Goal: Find contact information: Find contact information

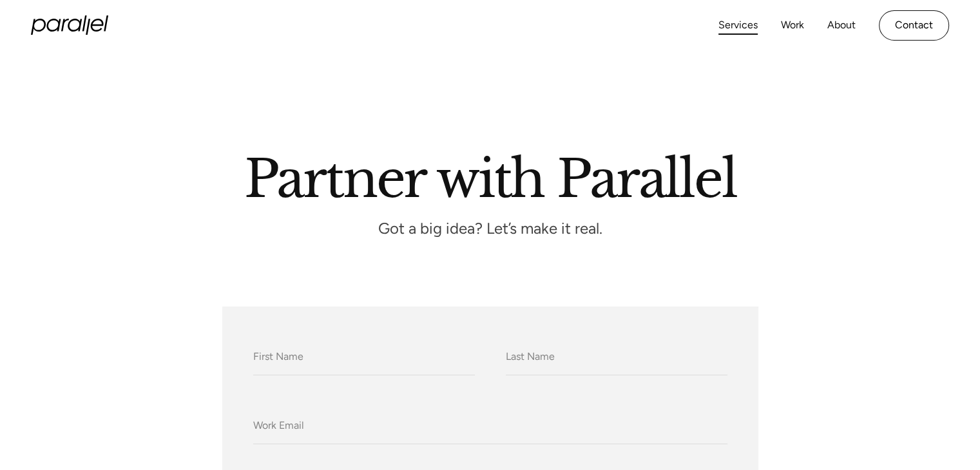
click at [746, 32] on link "Services" at bounding box center [738, 25] width 39 height 19
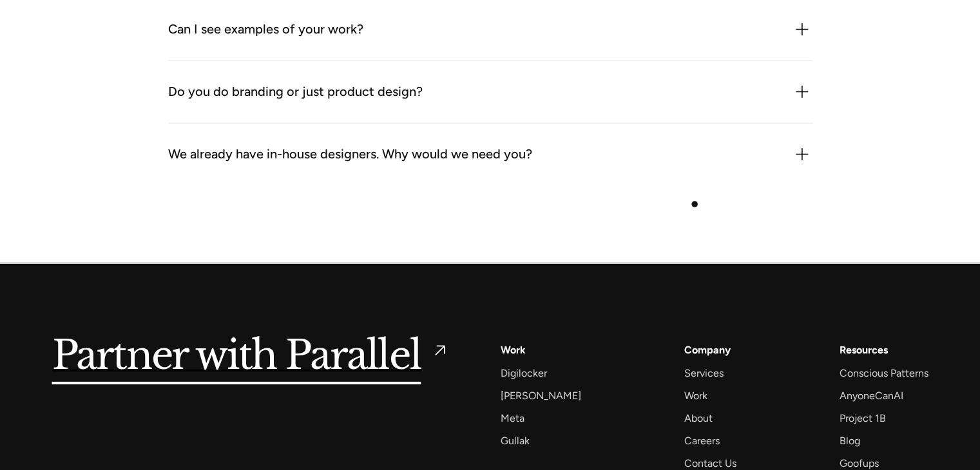
scroll to position [4163, 0]
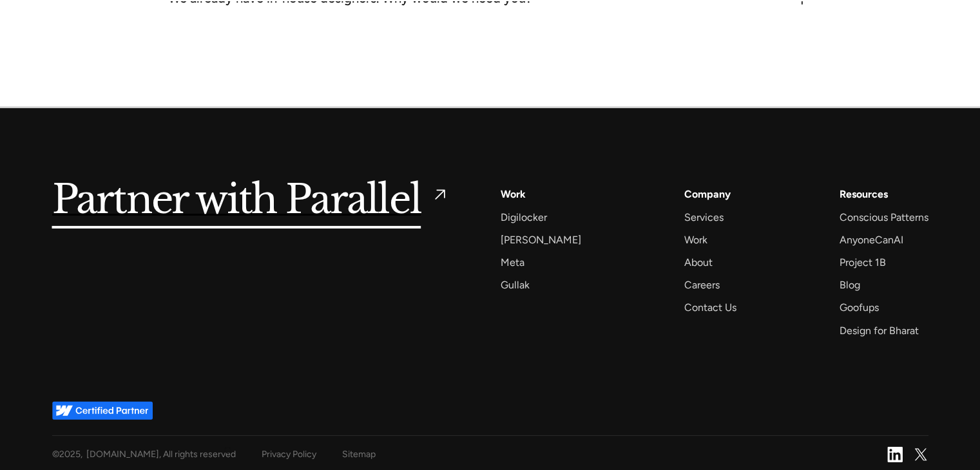
click at [229, 450] on div "© 2025 , [DOMAIN_NAME], All rights reserved Privacy Policy Sitemap" at bounding box center [214, 455] width 324 height 16
drag, startPoint x: 229, startPoint y: 450, endPoint x: 442, endPoint y: 436, distance: 213.8
click at [442, 436] on div "© 2025 , [DOMAIN_NAME], All rights reserved Privacy Policy Sitemap Linkedin Ico…" at bounding box center [490, 454] width 877 height 37
click at [374, 186] on h5 "Partner with Parallel" at bounding box center [236, 201] width 369 height 30
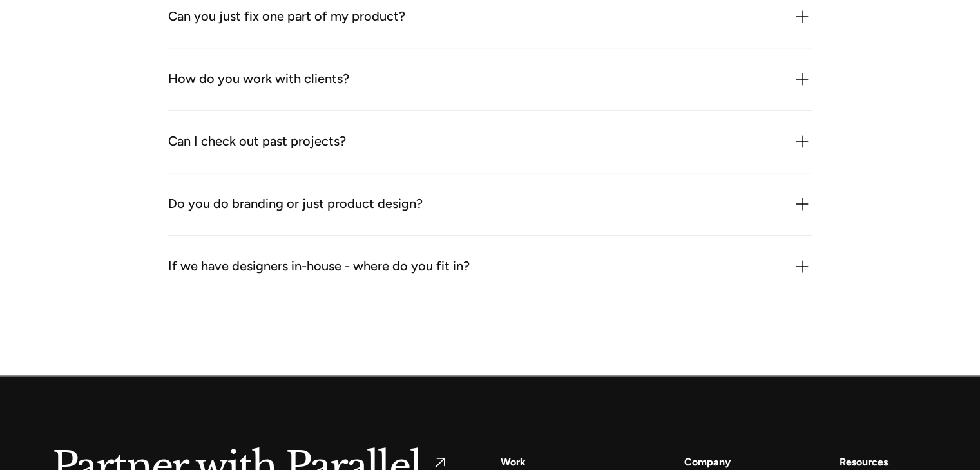
scroll to position [1763, 0]
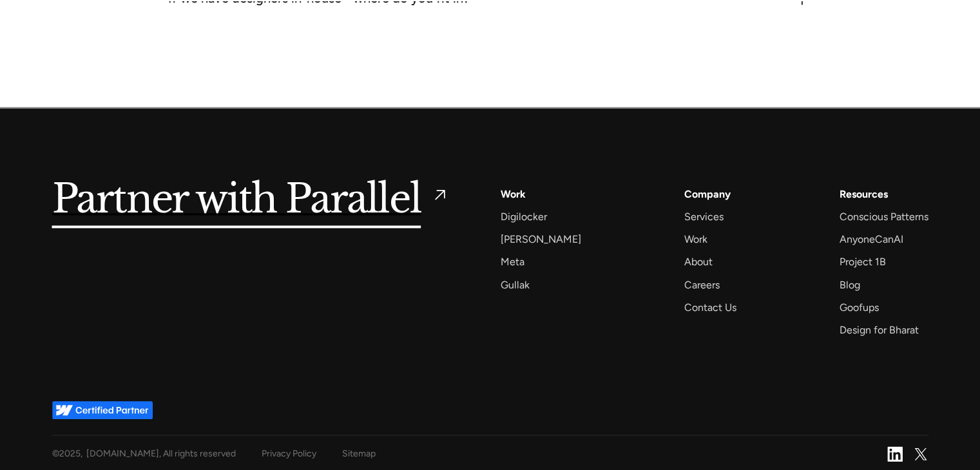
click at [374, 186] on h5 "Partner with Parallel" at bounding box center [236, 201] width 369 height 30
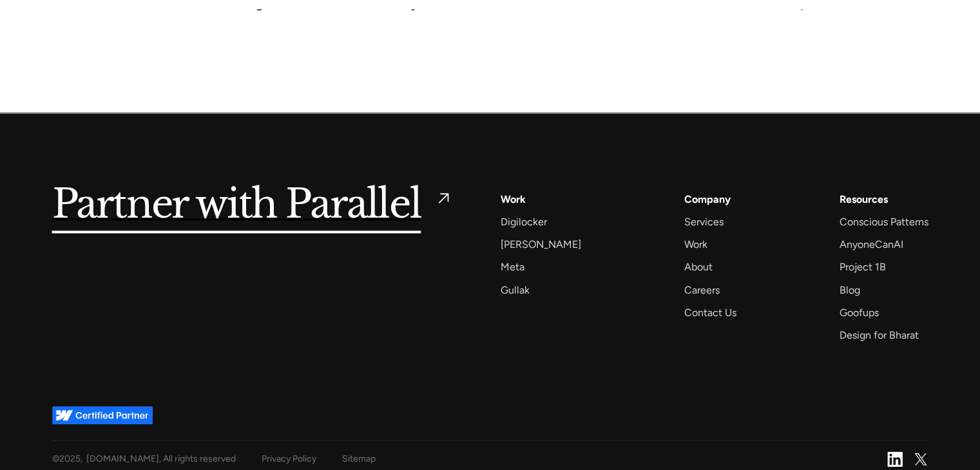
scroll to position [1763, 0]
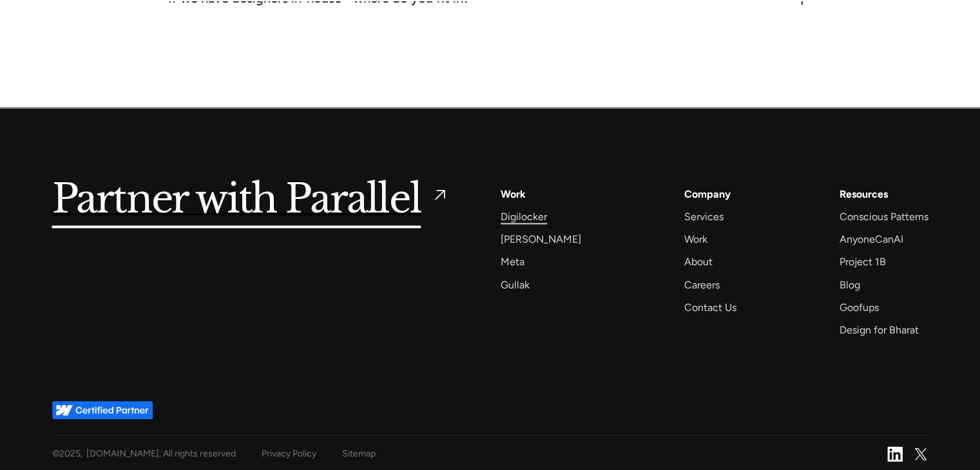
click at [518, 211] on div "Digilocker" at bounding box center [524, 216] width 46 height 17
